Goal: Obtain resource: Obtain resource

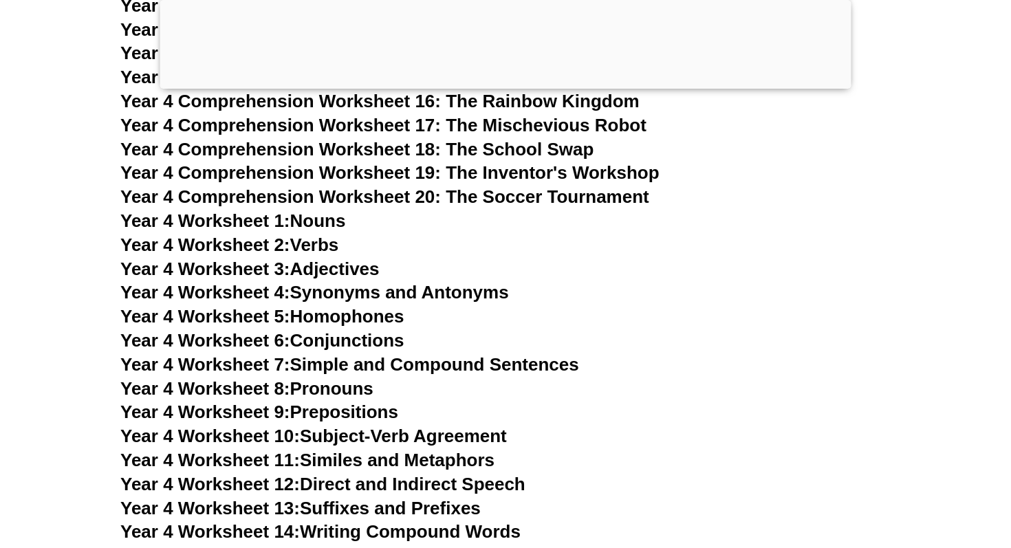
scroll to position [5912, 0]
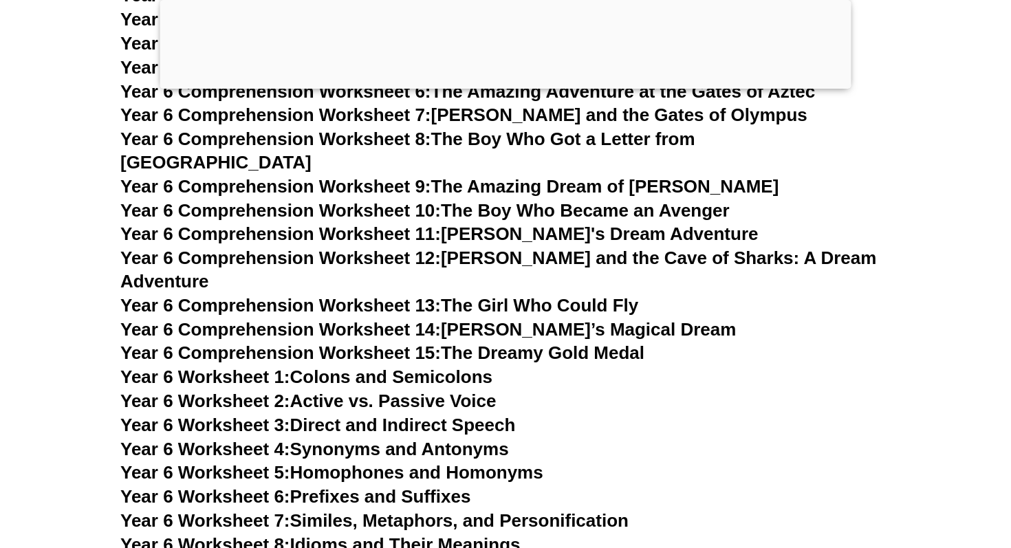
scroll to position [7708, 0]
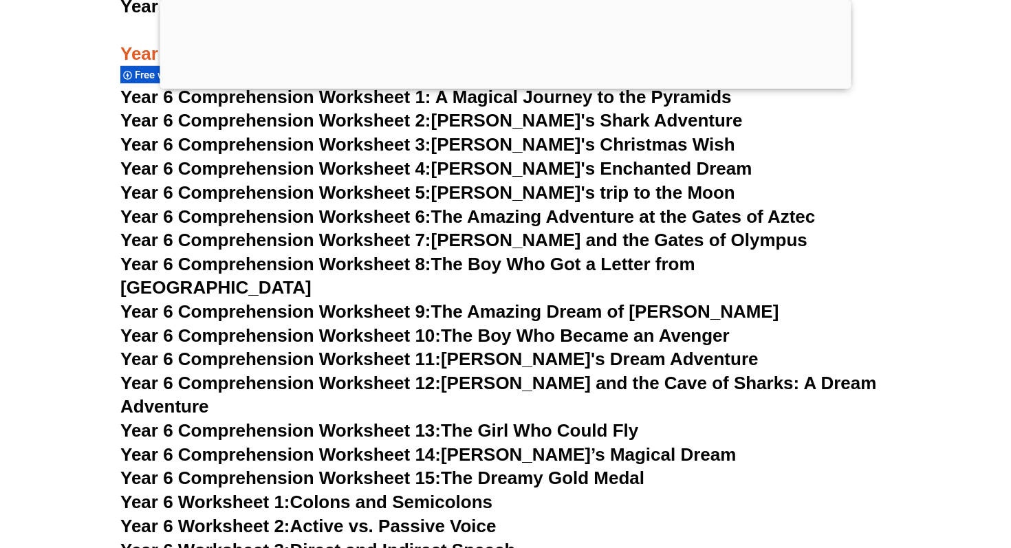
click at [414, 420] on span "Year 6 Comprehension Worksheet 13:" at bounding box center [280, 430] width 321 height 21
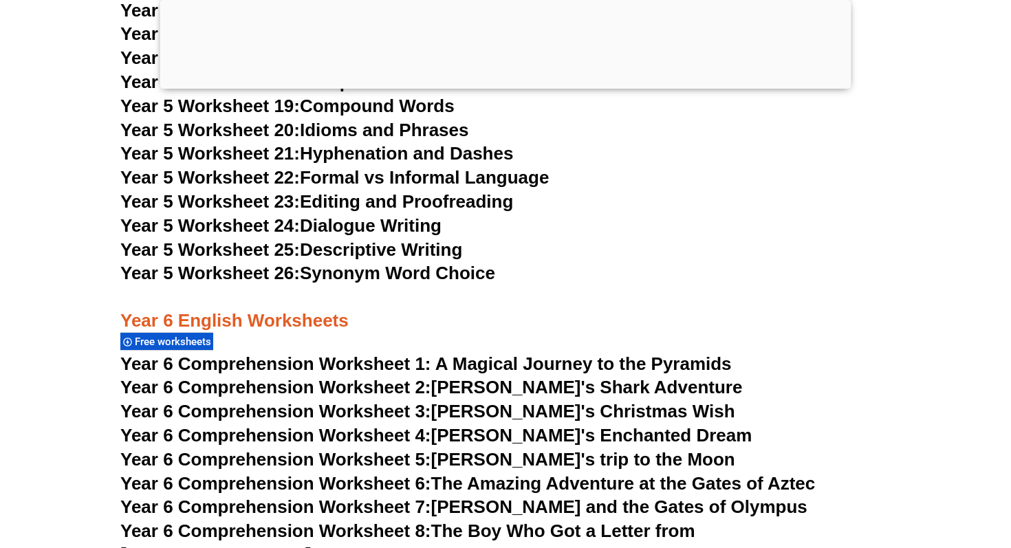
scroll to position [7435, 0]
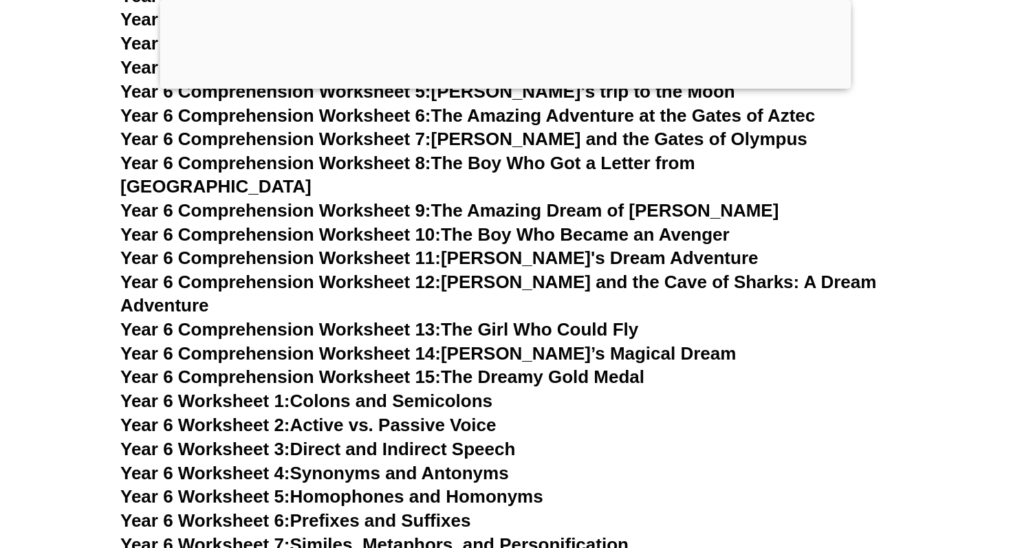
scroll to position [7810, 0]
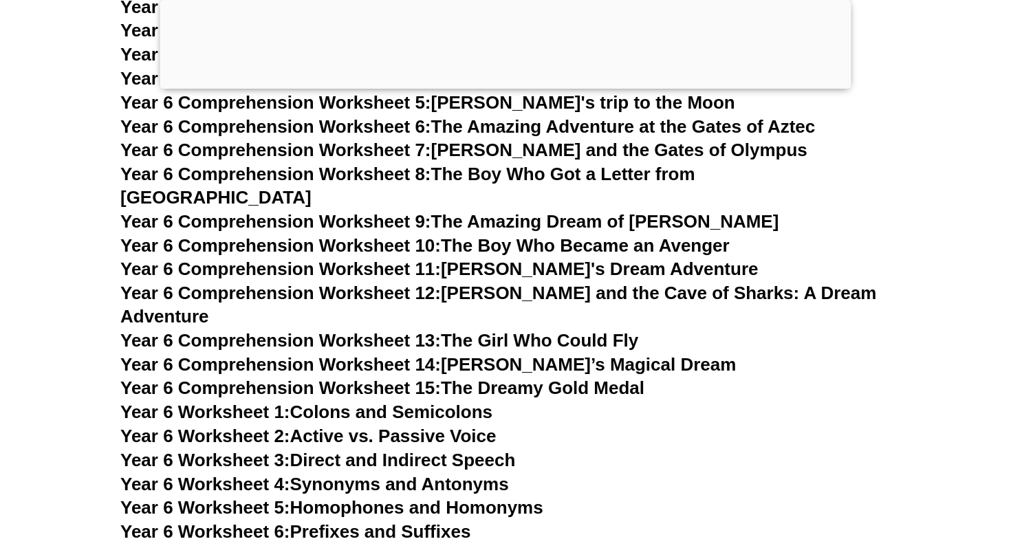
click at [548, 354] on link "Year 6 Comprehension Worksheet 14: Sophie’s Magical Dream" at bounding box center [428, 364] width 616 height 21
